Goal: Answer question/provide support

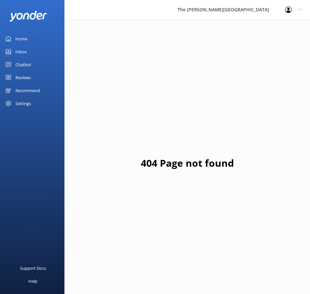
click at [25, 42] on div "Home" at bounding box center [21, 38] width 12 height 13
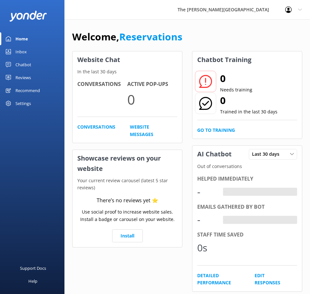
click at [22, 52] on div "Inbox" at bounding box center [20, 51] width 11 height 13
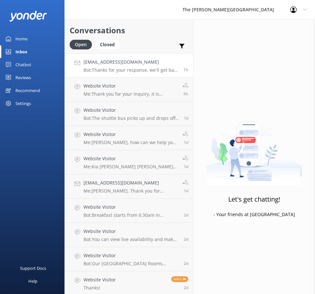
click at [116, 65] on h4 "[EMAIL_ADDRESS][DOMAIN_NAME]" at bounding box center [131, 61] width 95 height 7
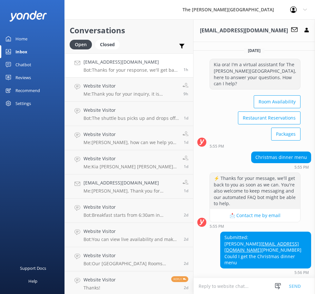
scroll to position [45, 0]
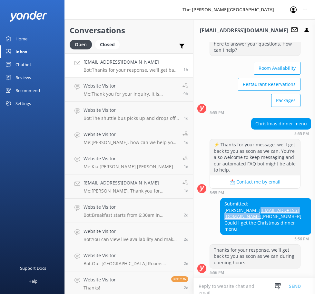
drag, startPoint x: 295, startPoint y: 206, endPoint x: 222, endPoint y: 206, distance: 72.9
click at [222, 206] on div "Submitted: [PERSON_NAME] [PERSON_NAME][EMAIL_ADDRESS][DOMAIN_NAME] [PHONE_NUMBE…" at bounding box center [266, 216] width 90 height 36
drag, startPoint x: 292, startPoint y: 218, endPoint x: 293, endPoint y: 214, distance: 4.5
click at [292, 218] on div "Submitted: [PERSON_NAME] [PERSON_NAME][EMAIL_ADDRESS][DOMAIN_NAME] [PHONE_NUMBE…" at bounding box center [266, 216] width 90 height 36
